Goal: Information Seeking & Learning: Learn about a topic

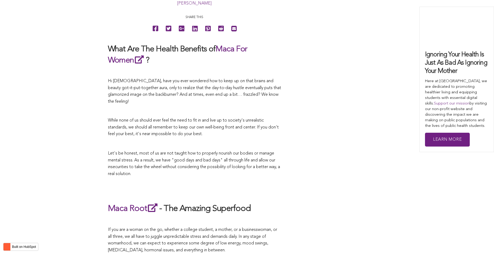
scroll to position [1820, 0]
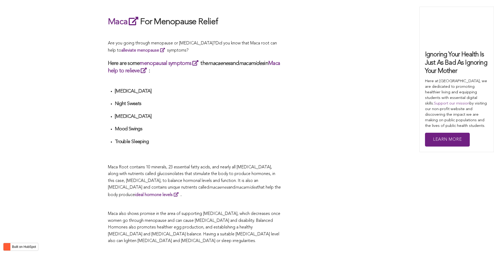
click at [234, 127] on li "Mood Swings" at bounding box center [198, 131] width 166 height 10
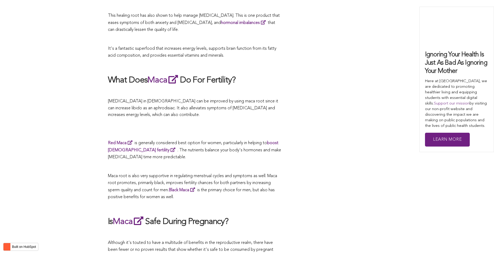
scroll to position [1459, 0]
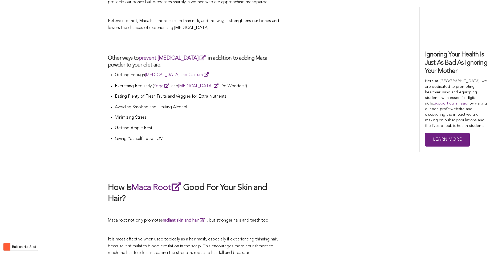
click at [242, 136] on li "Giving Yourself Extra LOVE!" at bounding box center [198, 141] width 166 height 11
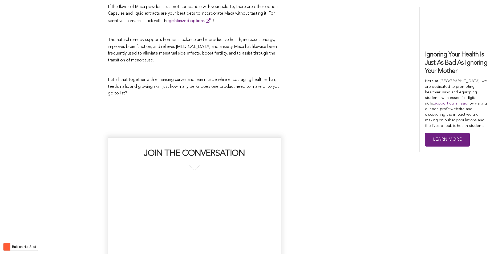
scroll to position [1460, 0]
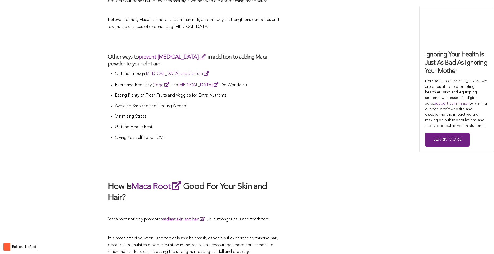
click at [195, 135] on li "Giving Yourself Extra LOVE!" at bounding box center [198, 140] width 166 height 11
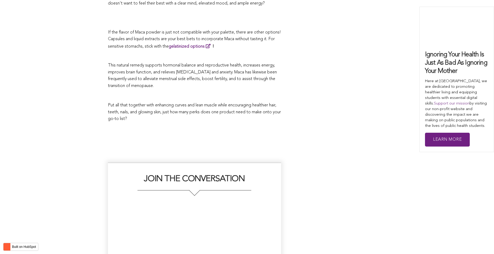
scroll to position [1274, 0]
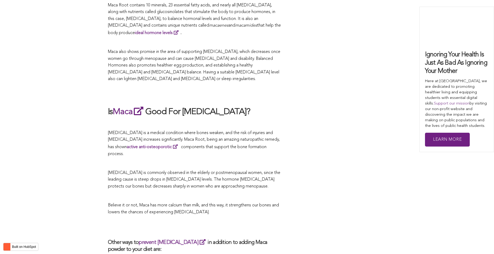
click at [267, 130] on p "[MEDICAL_DATA] is a medical condition where bones weaken, and the risk of injur…" at bounding box center [194, 144] width 173 height 28
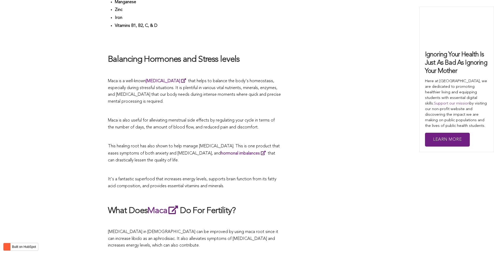
scroll to position [1640, 0]
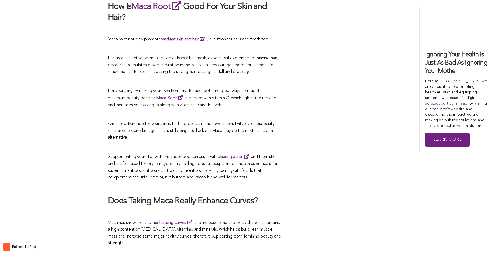
click at [257, 144] on p at bounding box center [194, 147] width 173 height 7
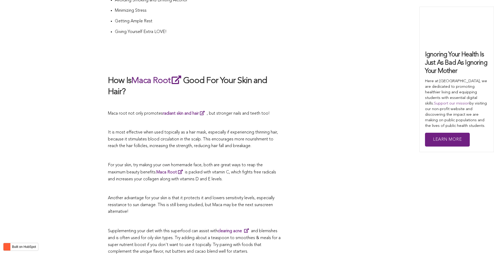
scroll to position [1379, 0]
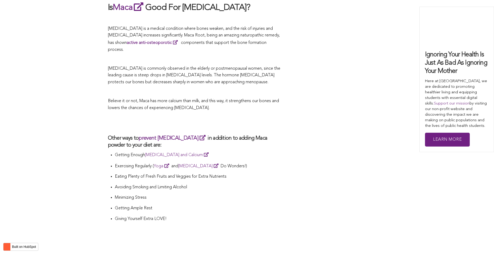
click at [213, 135] on h3 "Other ways to prevent [MEDICAL_DATA] in addition to adding Maca powder to your …" at bounding box center [194, 142] width 173 height 14
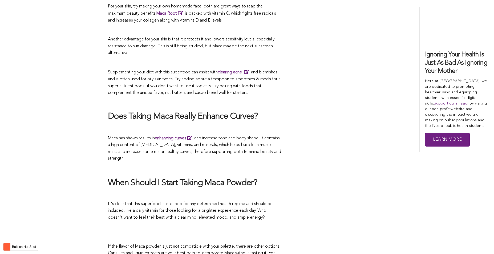
scroll to position [1219, 0]
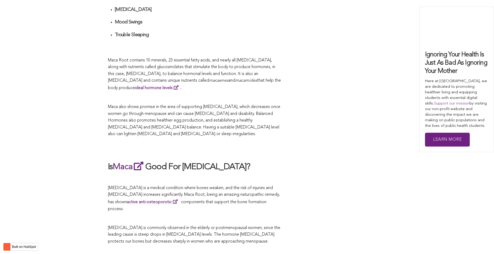
click at [206, 127] on p "Maca also shows promise in the area of supporting [MEDICAL_DATA], which decreas…" at bounding box center [194, 121] width 173 height 34
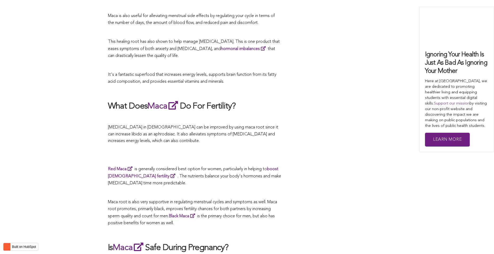
scroll to position [1263, 0]
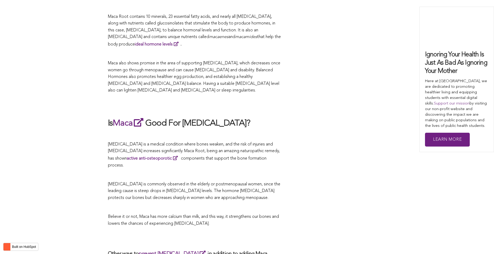
click at [274, 132] on p at bounding box center [194, 135] width 173 height 7
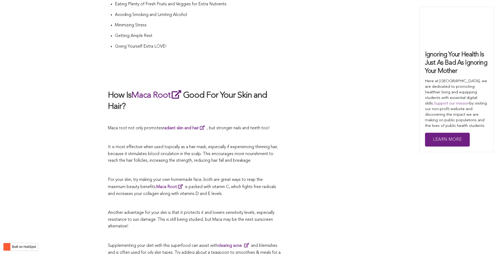
click at [272, 145] on span "It is most effective when used topically as a hair mask, especially if experien…" at bounding box center [193, 154] width 170 height 18
